Goal: Entertainment & Leisure: Consume media (video, audio)

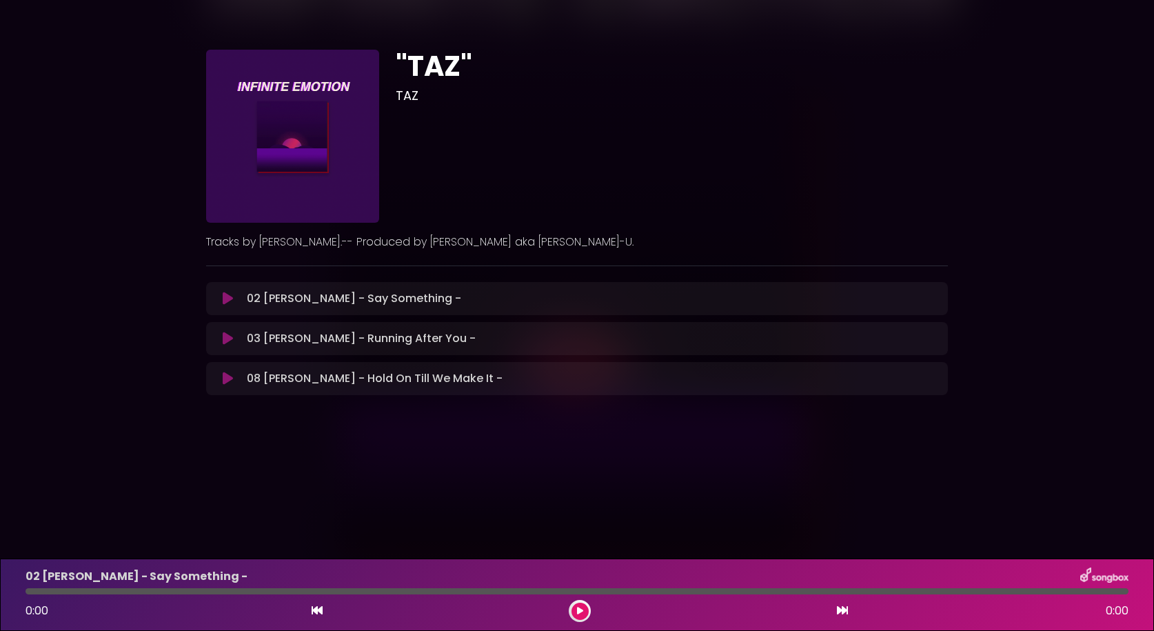
click at [225, 298] on icon at bounding box center [228, 299] width 10 height 14
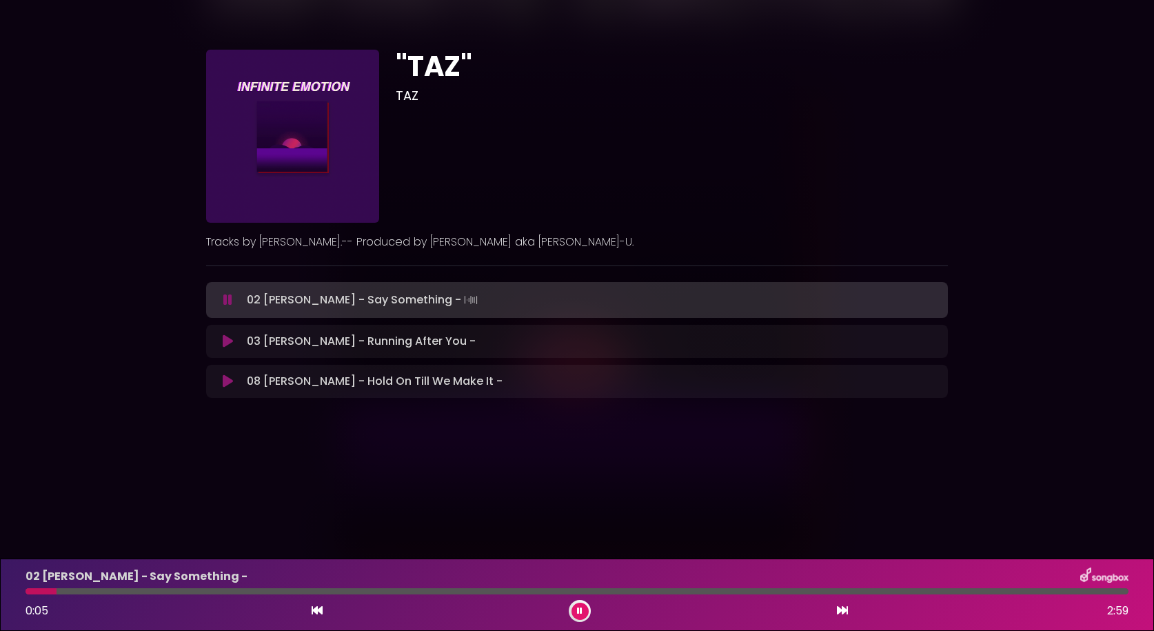
click at [92, 592] on div at bounding box center [577, 591] width 1103 height 6
click at [181, 593] on div at bounding box center [577, 591] width 1103 height 6
click at [250, 591] on div at bounding box center [577, 591] width 1103 height 6
click at [394, 589] on div at bounding box center [577, 591] width 1103 height 6
click at [615, 590] on div at bounding box center [577, 591] width 1103 height 6
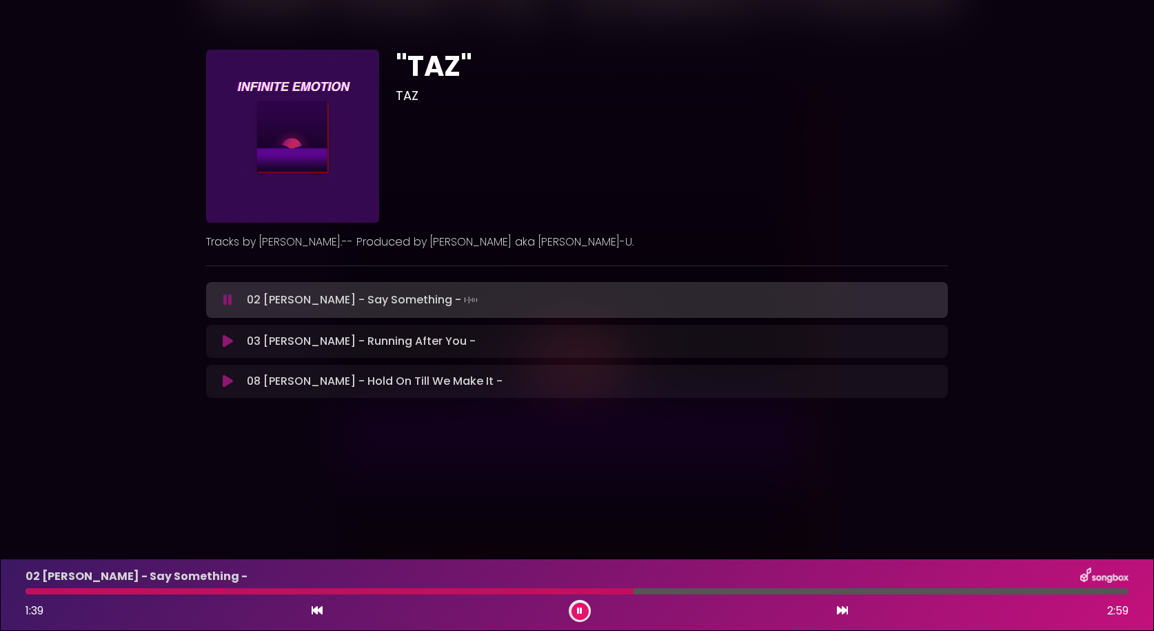
click at [742, 596] on div "02 [PERSON_NAME] - Say Something - 1:39 2:59" at bounding box center [576, 594] width 1119 height 54
click at [580, 613] on icon at bounding box center [580, 611] width 6 height 8
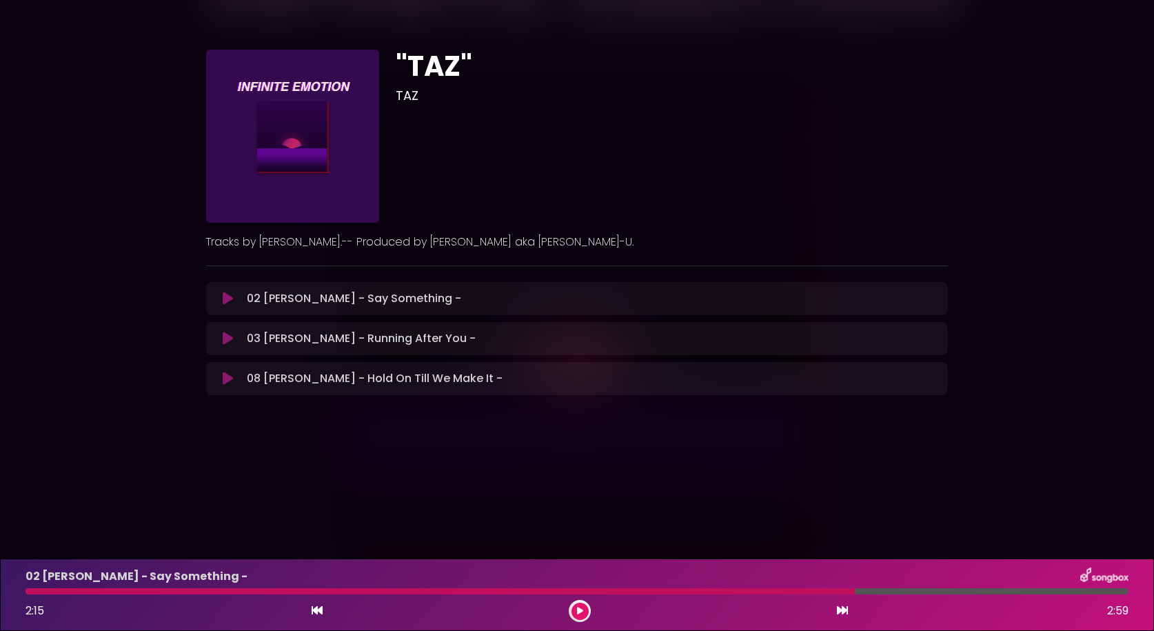
click at [230, 339] on icon at bounding box center [228, 339] width 10 height 14
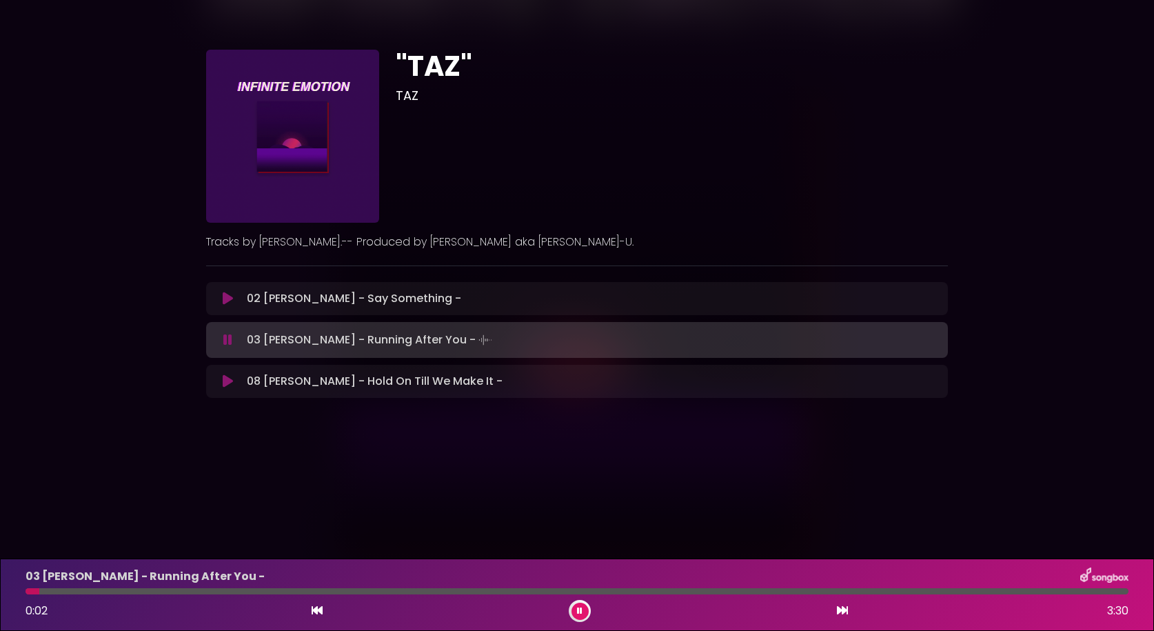
click at [130, 590] on div at bounding box center [577, 591] width 1103 height 6
click at [305, 594] on div "03 [PERSON_NAME] - Running After You - 0:20 3:30" at bounding box center [576, 594] width 1119 height 54
click at [318, 591] on div at bounding box center [577, 591] width 1103 height 6
click at [581, 607] on icon at bounding box center [580, 611] width 6 height 8
